Goal: Information Seeking & Learning: Learn about a topic

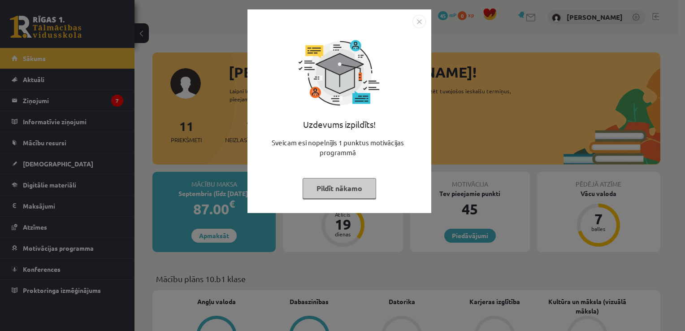
click at [348, 182] on button "Pildīt nākamo" at bounding box center [338, 188] width 73 height 21
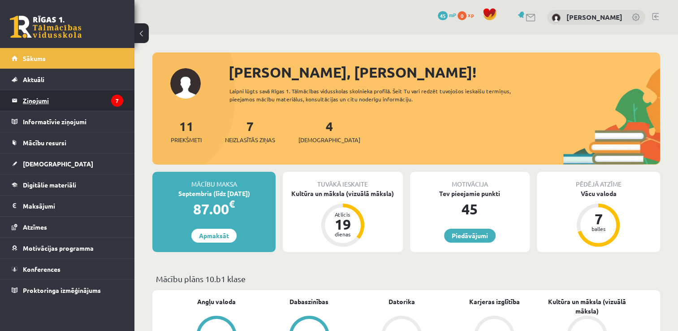
click at [70, 105] on legend "Ziņojumi 7" at bounding box center [73, 100] width 100 height 21
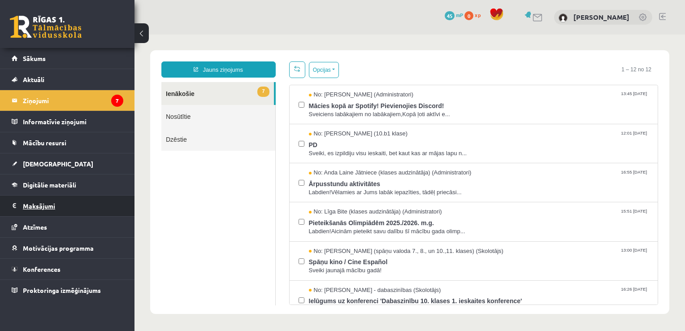
click at [43, 205] on legend "Maksājumi 0" at bounding box center [73, 205] width 100 height 21
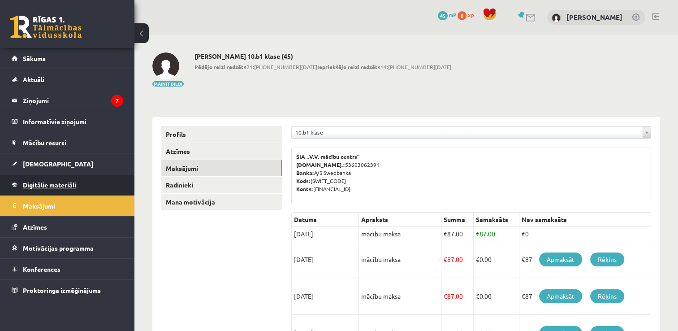
click at [47, 184] on span "Digitālie materiāli" at bounding box center [49, 185] width 53 height 8
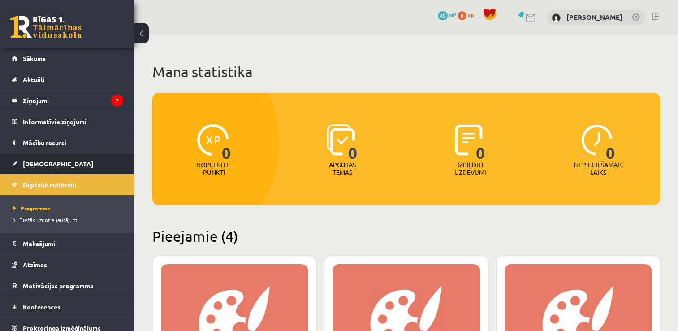
click at [47, 166] on span "[DEMOGRAPHIC_DATA]" at bounding box center [58, 163] width 70 height 8
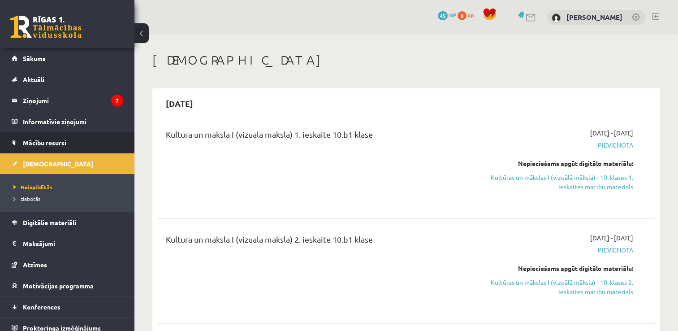
click at [56, 151] on link "Mācību resursi" at bounding box center [68, 142] width 112 height 21
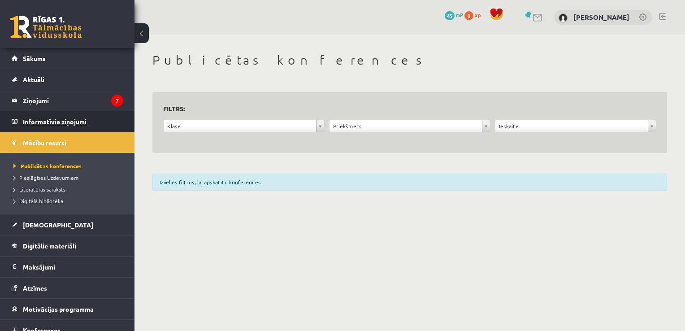
click at [68, 116] on legend "Informatīvie ziņojumi 0" at bounding box center [73, 121] width 100 height 21
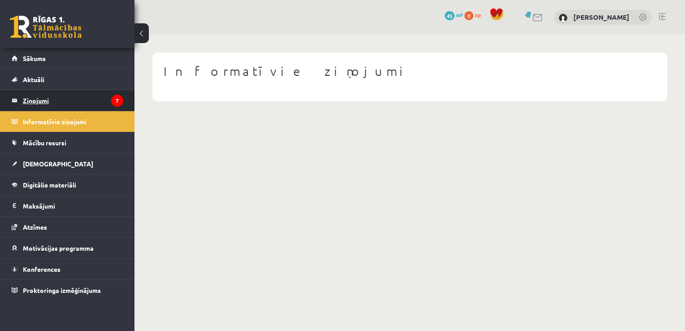
click at [66, 108] on legend "Ziņojumi 7" at bounding box center [73, 100] width 100 height 21
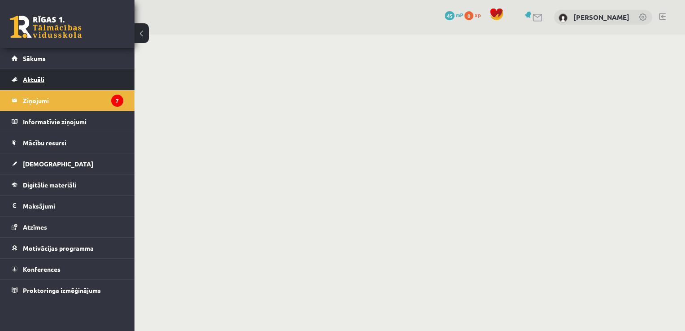
click at [69, 88] on link "Aktuāli" at bounding box center [68, 79] width 112 height 21
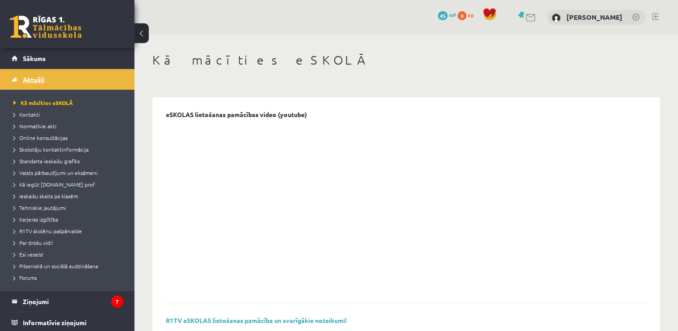
click at [58, 79] on link "Aktuāli" at bounding box center [68, 79] width 112 height 21
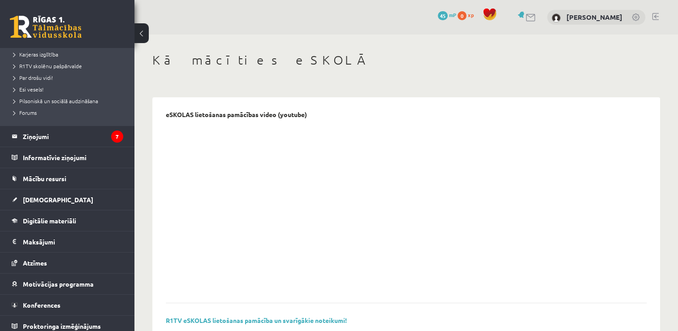
scroll to position [169, 0]
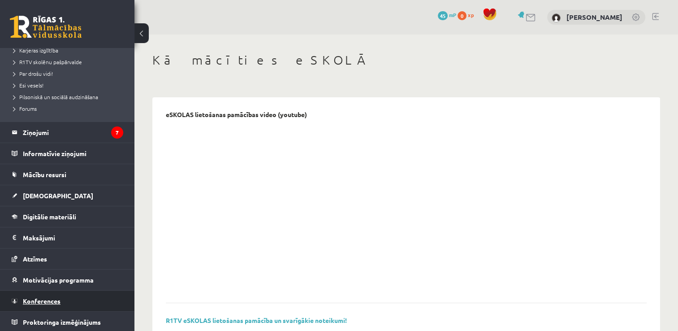
click at [35, 295] on link "Konferences" at bounding box center [68, 300] width 112 height 21
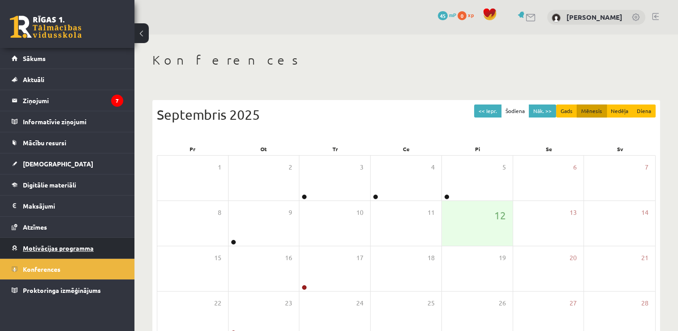
click at [48, 250] on link "Motivācijas programma" at bounding box center [68, 247] width 112 height 21
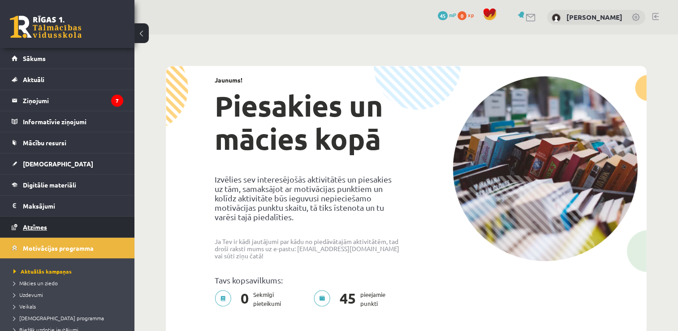
click at [50, 221] on link "Atzīmes" at bounding box center [68, 226] width 112 height 21
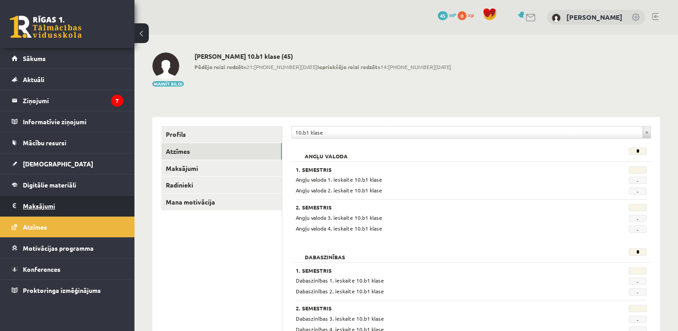
click at [38, 203] on legend "Maksājumi 0" at bounding box center [73, 205] width 100 height 21
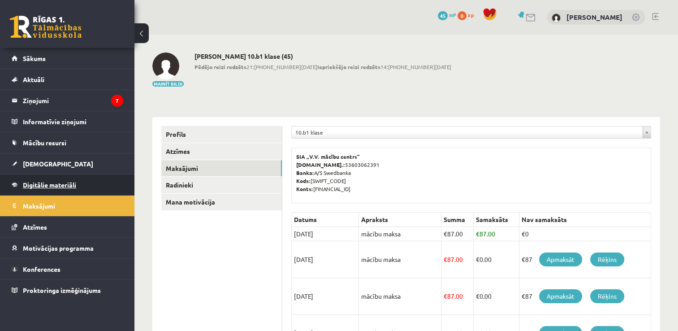
click at [39, 189] on link "Digitālie materiāli" at bounding box center [68, 184] width 112 height 21
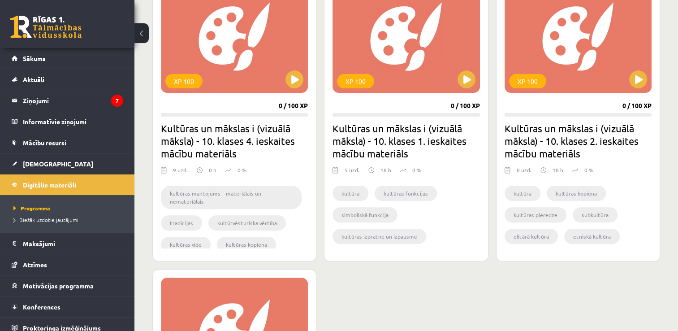
scroll to position [283, 0]
click at [299, 82] on button at bounding box center [294, 79] width 18 height 18
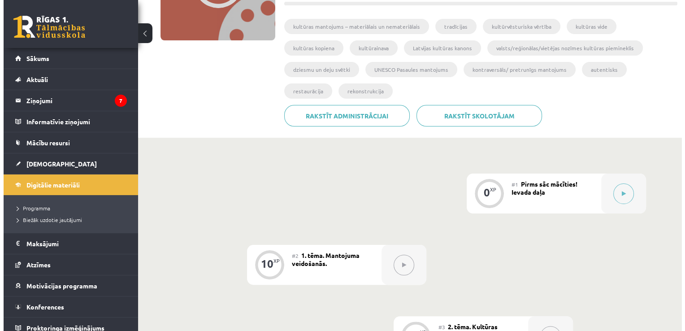
scroll to position [145, 0]
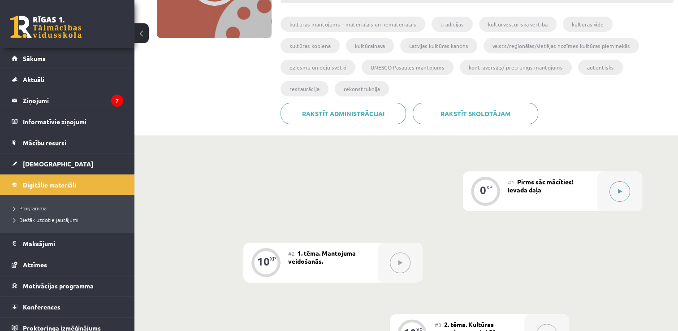
click at [613, 194] on button at bounding box center [619, 191] width 21 height 21
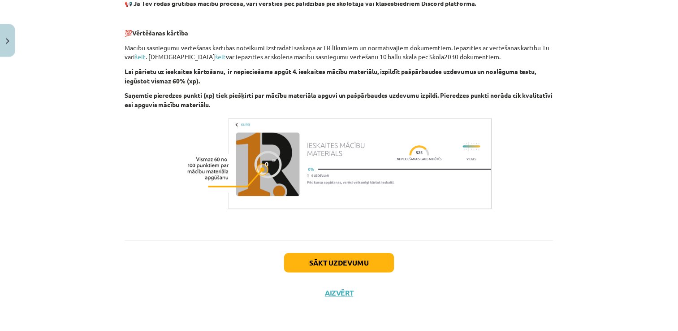
scroll to position [613, 0]
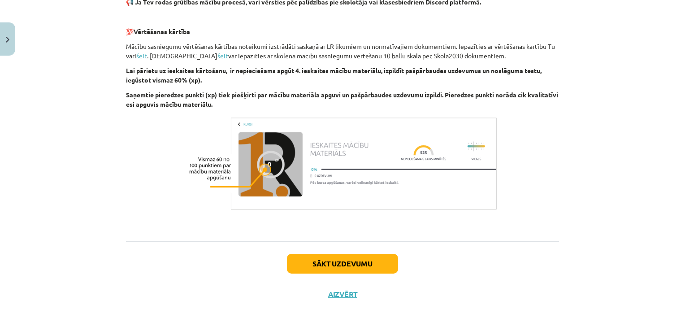
click at [340, 300] on div "Sākt uzdevumu Aizvērt" at bounding box center [342, 272] width 433 height 63
click at [339, 288] on div "Sākt uzdevumu Aizvērt" at bounding box center [342, 272] width 433 height 63
click at [338, 291] on button "Aizvērt" at bounding box center [342, 293] width 34 height 9
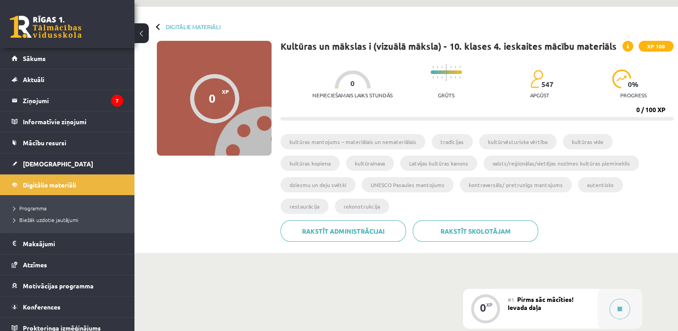
scroll to position [0, 0]
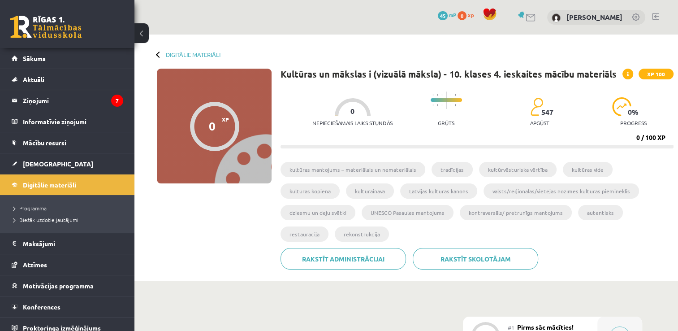
click at [156, 51] on div "Digitālie materiāli 0 XP XP 100 0 / 100 XP Kultūras un mākslas i (vizuālā māksl…" at bounding box center [405, 157] width 543 height 246
click at [162, 56] on div "Digitālie materiāli" at bounding box center [189, 54] width 64 height 7
click at [69, 189] on link "Digitālie materiāli" at bounding box center [68, 184] width 112 height 21
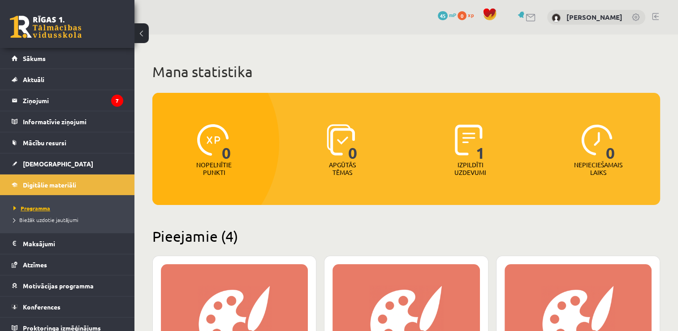
click at [40, 204] on span "Programma" at bounding box center [31, 207] width 37 height 7
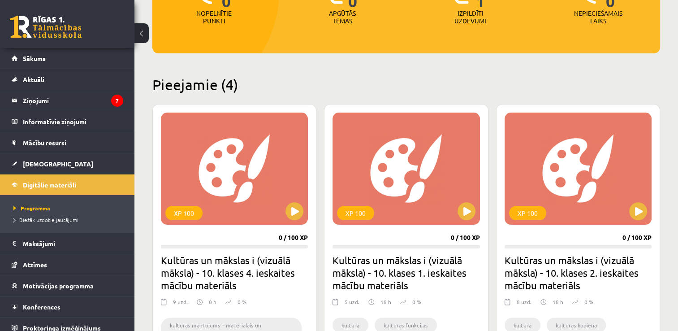
scroll to position [151, 0]
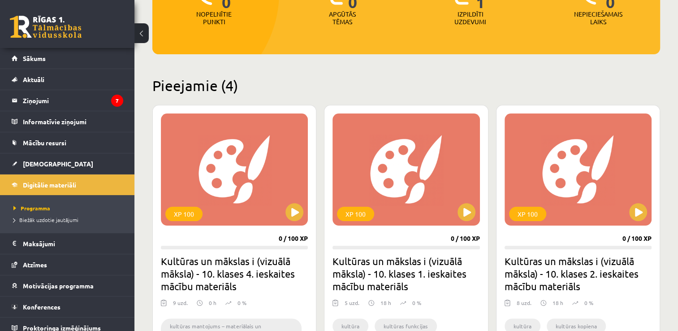
click at [226, 87] on h2 "Pieejamie (4)" at bounding box center [406, 85] width 508 height 17
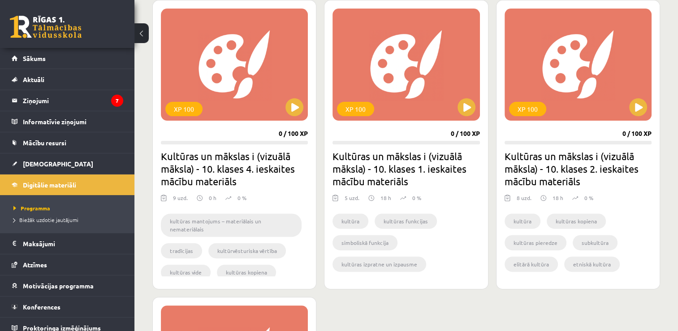
scroll to position [254, 0]
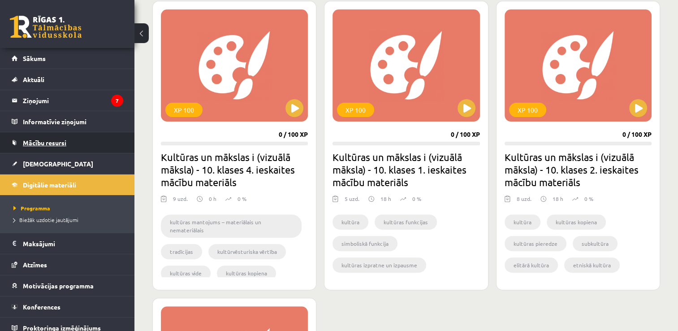
click at [51, 137] on link "Mācību resursi" at bounding box center [68, 142] width 112 height 21
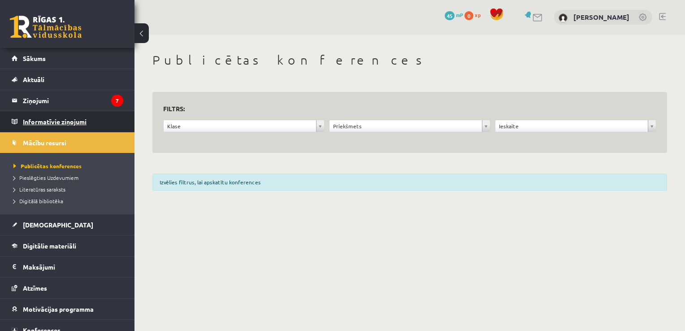
click at [59, 125] on legend "Informatīvie ziņojumi 0" at bounding box center [73, 121] width 100 height 21
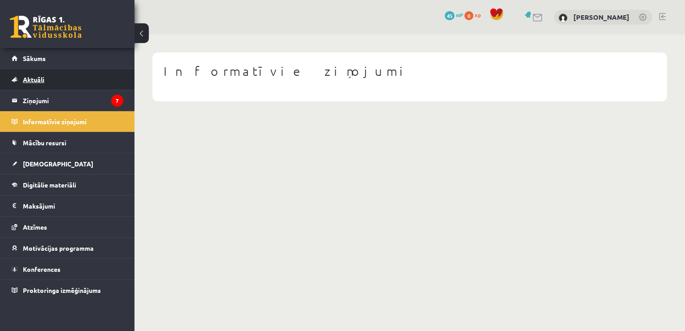
click at [53, 85] on link "Aktuāli" at bounding box center [68, 79] width 112 height 21
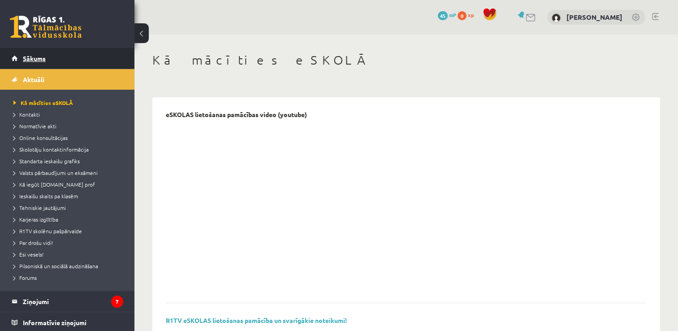
click at [31, 53] on link "Sākums" at bounding box center [68, 58] width 112 height 21
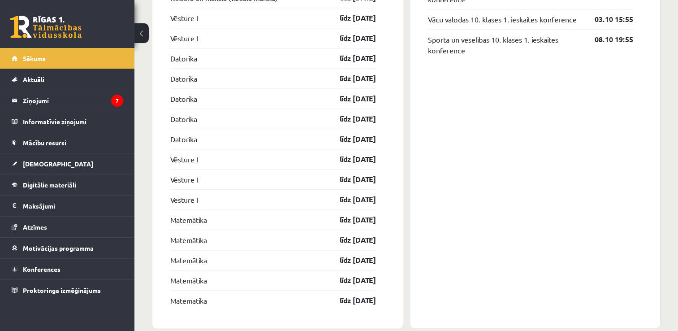
scroll to position [939, 0]
